Goal: Task Accomplishment & Management: Manage account settings

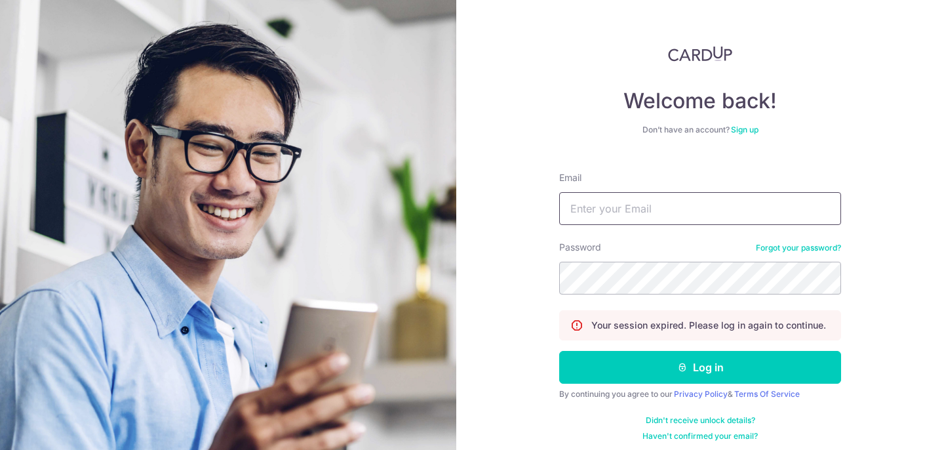
click at [630, 216] on input "Email" at bounding box center [700, 208] width 282 height 33
type input "[EMAIL_ADDRESS][DOMAIN_NAME]"
click at [559, 351] on button "Log in" at bounding box center [700, 367] width 282 height 33
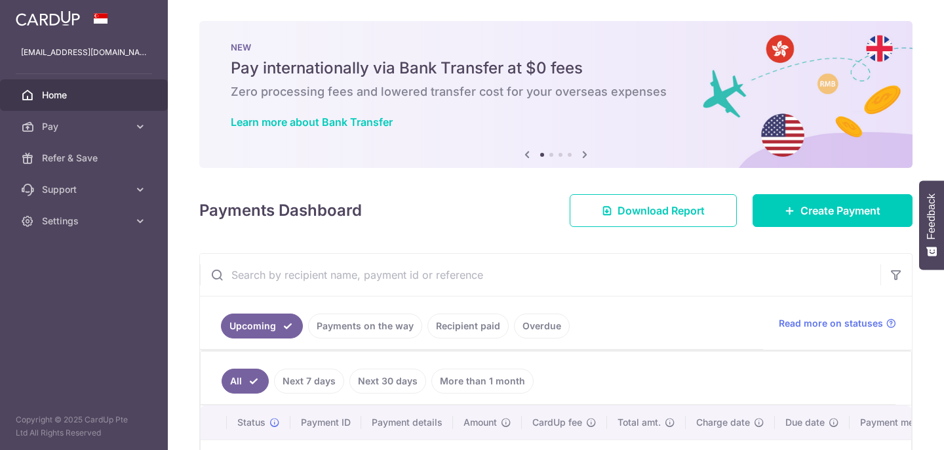
scroll to position [97, 0]
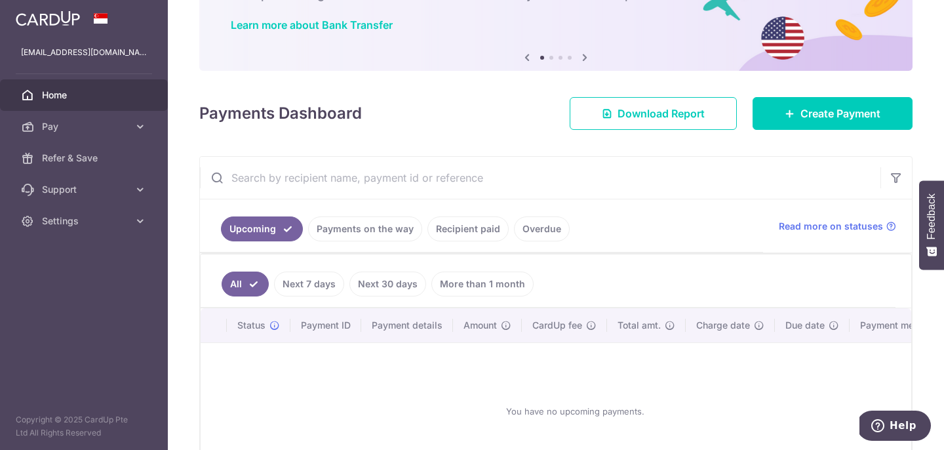
click at [334, 235] on link "Payments on the way" at bounding box center [365, 228] width 114 height 25
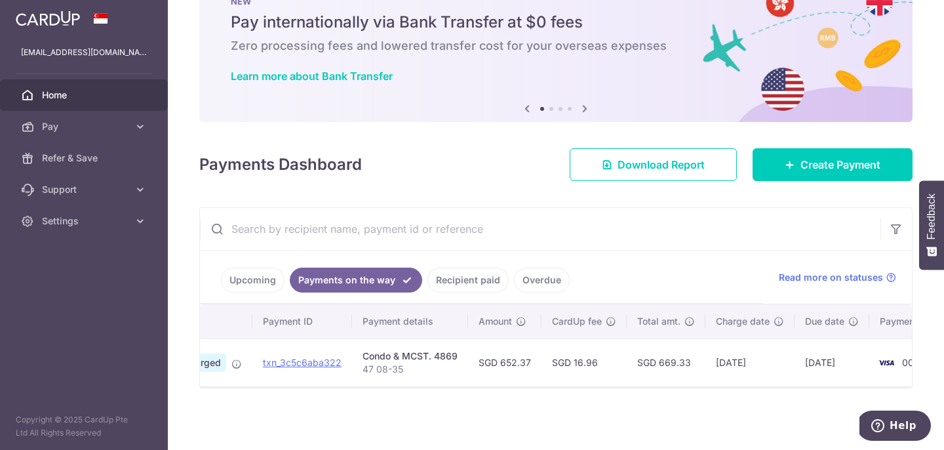
scroll to position [0, 148]
